Goal: Transaction & Acquisition: Book appointment/travel/reservation

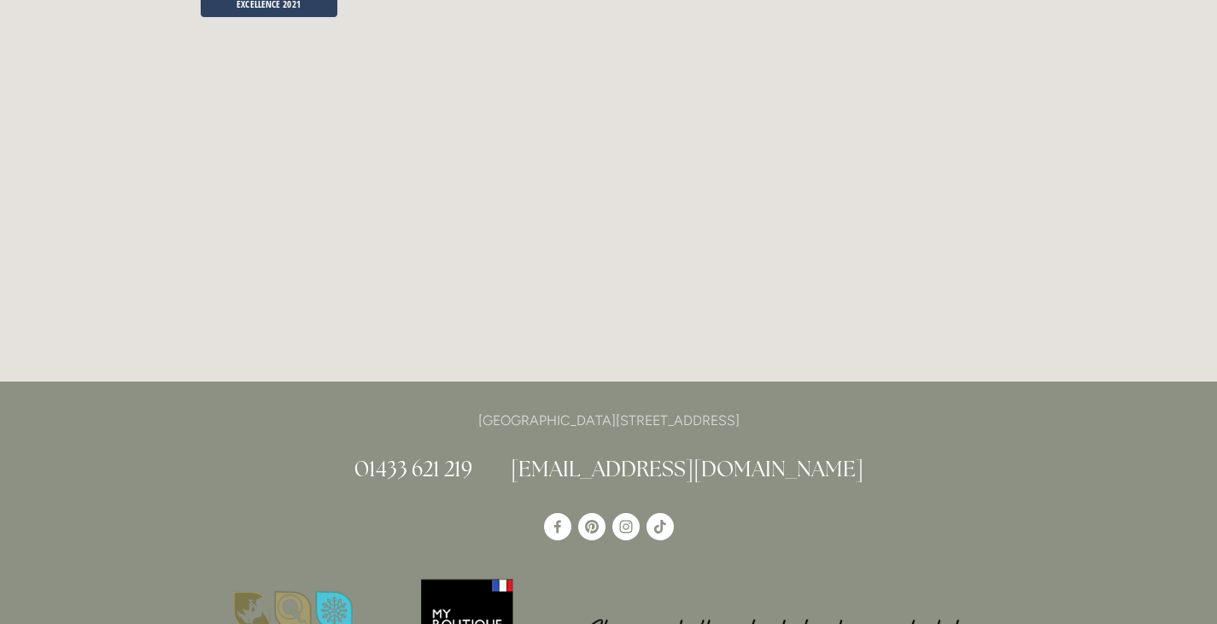
scroll to position [4526, 0]
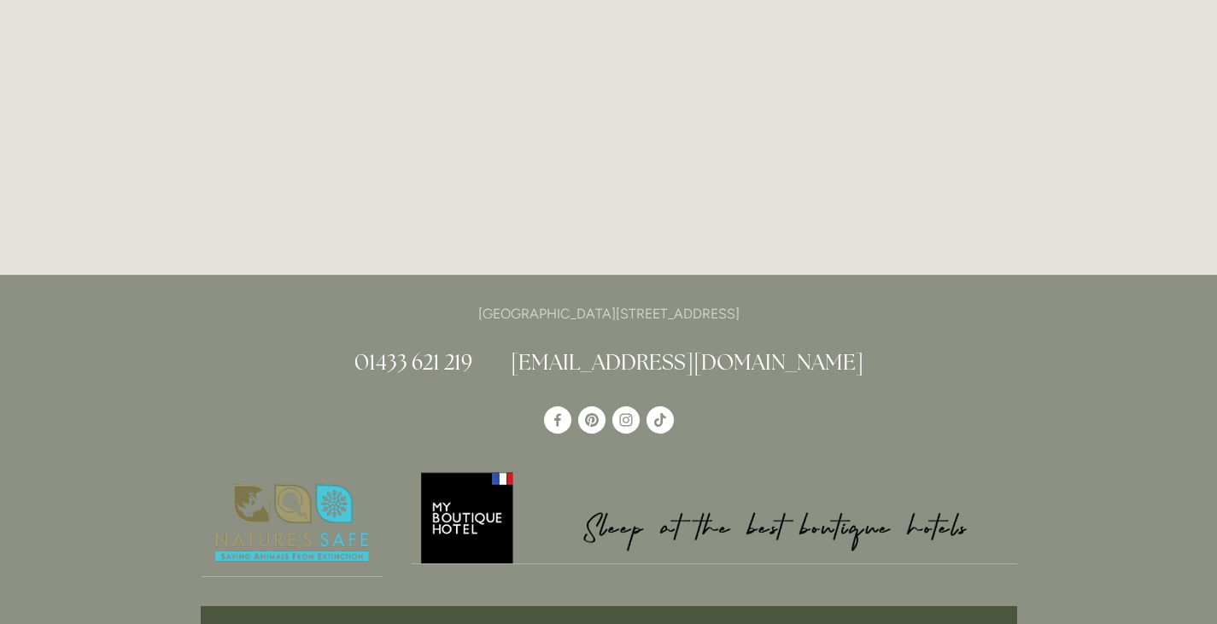
drag, startPoint x: 804, startPoint y: 219, endPoint x: 419, endPoint y: 229, distance: 384.4
click at [419, 302] on p "[GEOGRAPHIC_DATA][STREET_ADDRESS]" at bounding box center [609, 313] width 816 height 23
copy p "[GEOGRAPHIC_DATA][STREET_ADDRESS]"
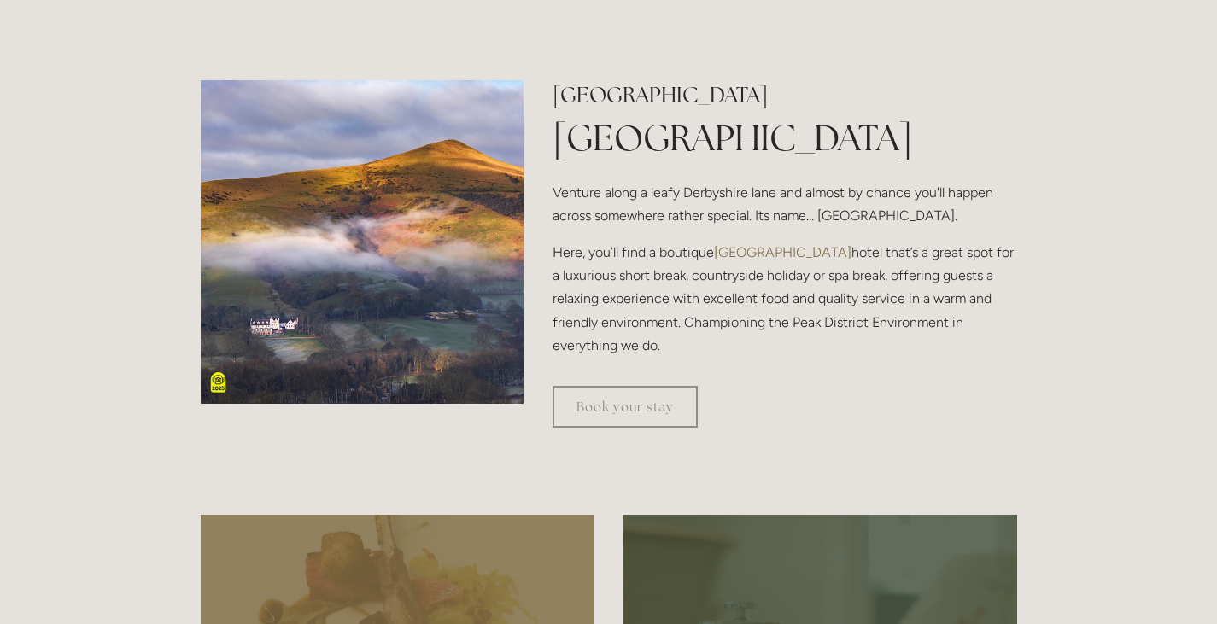
scroll to position [512, 0]
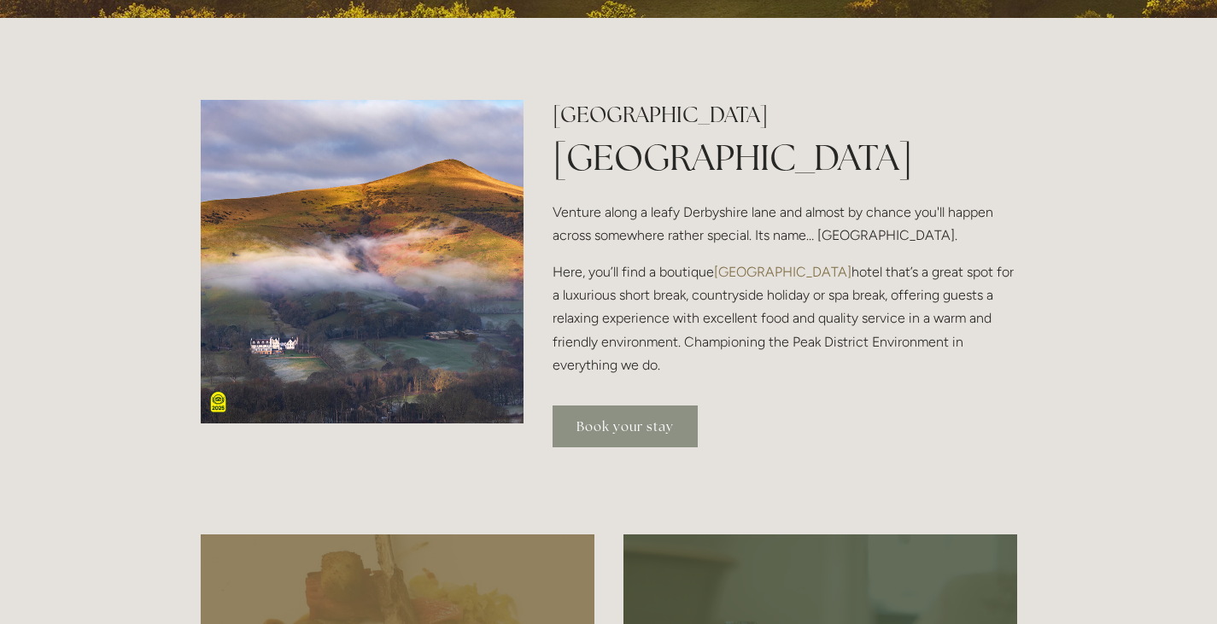
click at [624, 425] on link "Book your stay" at bounding box center [624, 427] width 145 height 42
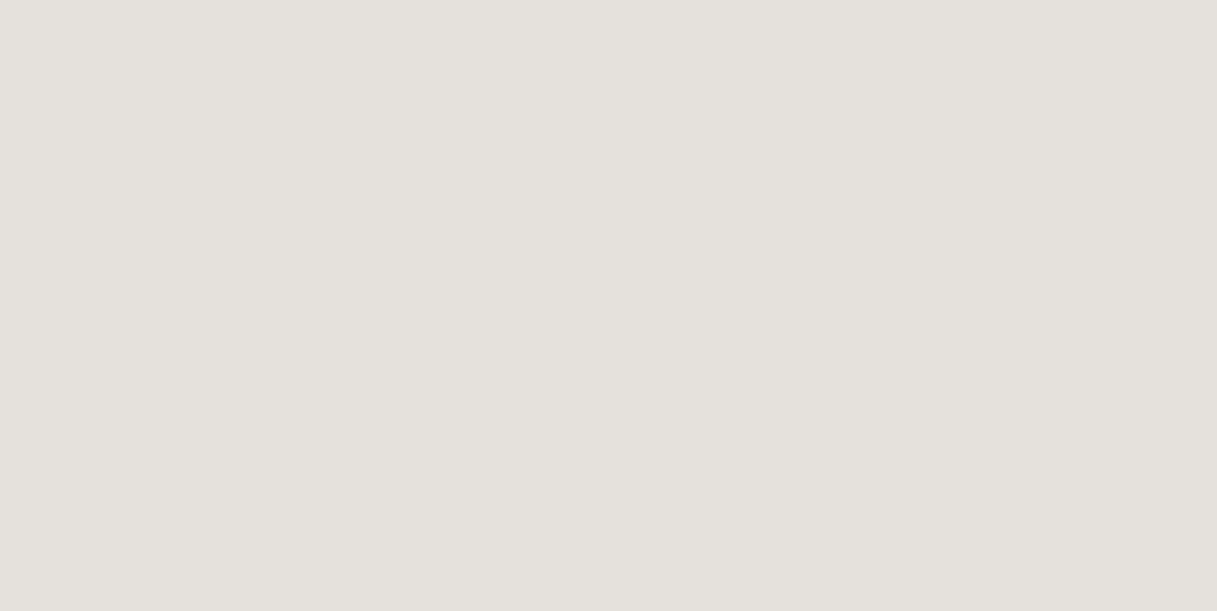
scroll to position [769, 0]
